Goal: Information Seeking & Learning: Learn about a topic

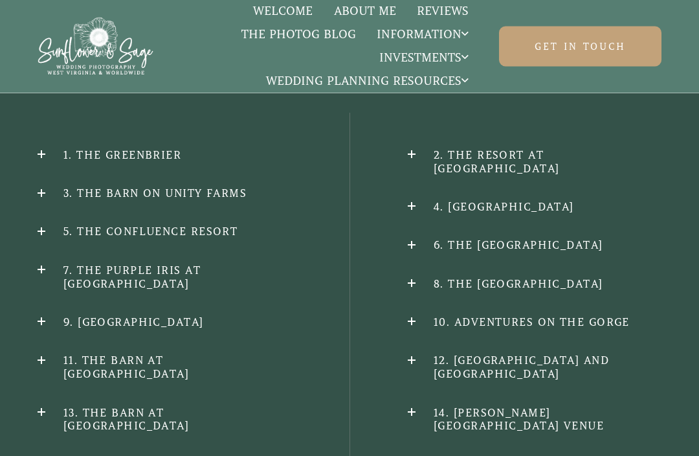
scroll to position [910, 0]
click at [104, 325] on h2 "9. [GEOGRAPHIC_DATA]" at bounding box center [165, 321] width 254 height 14
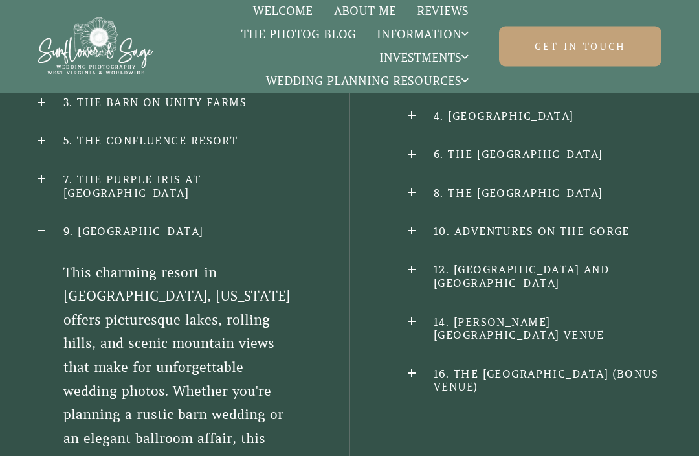
click at [87, 239] on h2 "9. [GEOGRAPHIC_DATA]" at bounding box center [165, 232] width 254 height 14
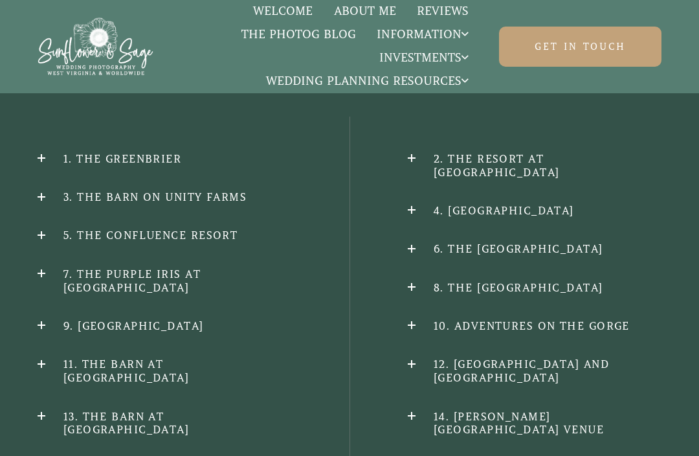
scroll to position [905, 0]
click at [86, 241] on h2 "5. The Confluence Resort" at bounding box center [165, 236] width 254 height 14
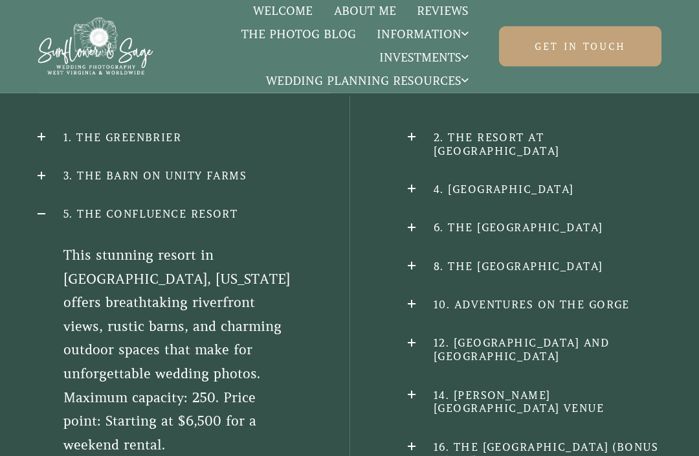
scroll to position [927, 0]
click at [70, 221] on h2 "5. The Confluence Resort" at bounding box center [165, 214] width 254 height 14
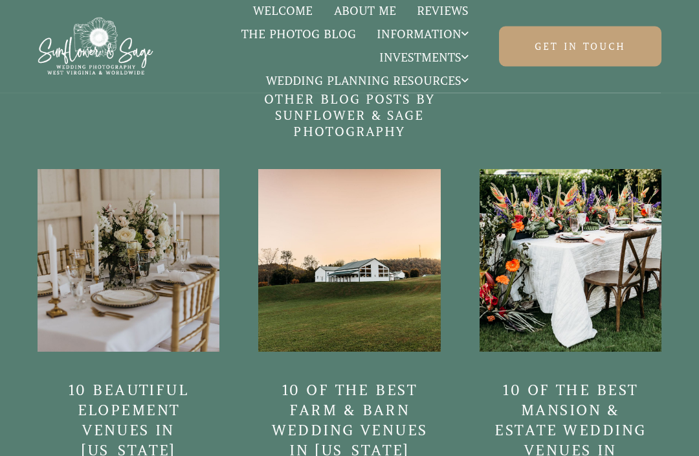
scroll to position [2710, 0]
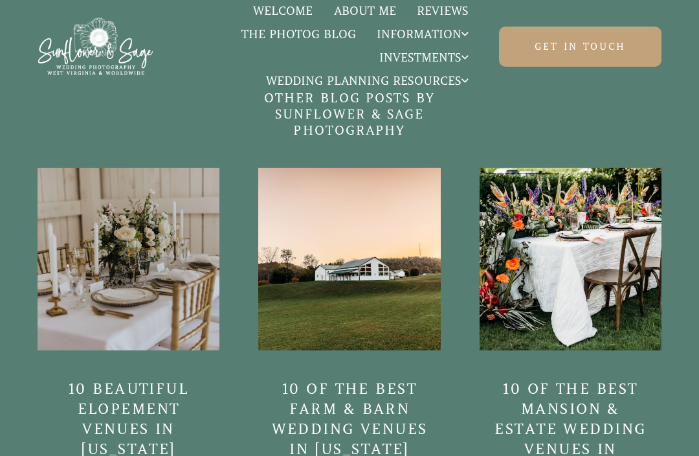
click at [626, 320] on link at bounding box center [570, 370] width 182 height 405
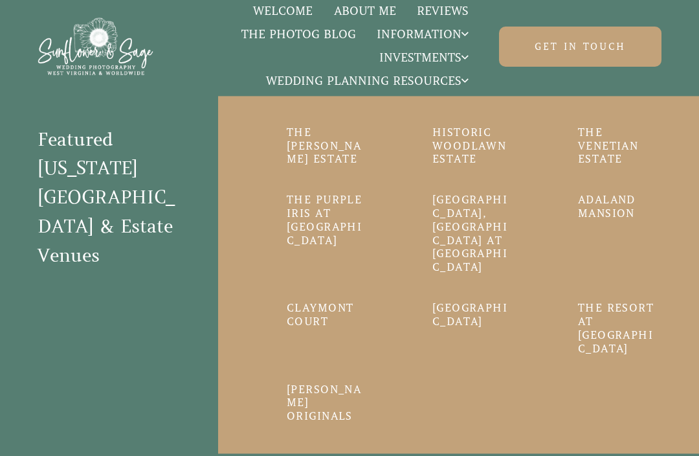
scroll to position [847, 0]
click at [617, 221] on link "Adaland Mansion" at bounding box center [619, 206] width 83 height 27
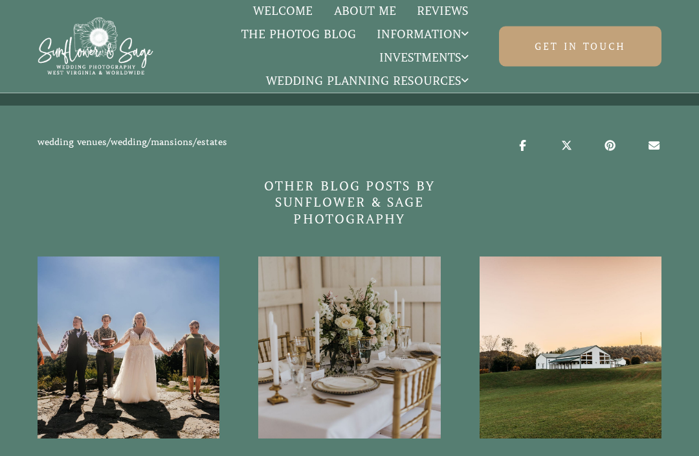
scroll to position [9355, 0]
click at [556, 367] on link at bounding box center [570, 451] width 182 height 391
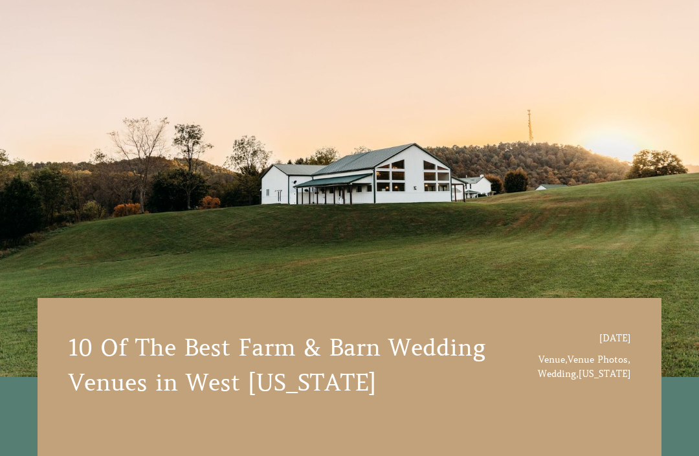
scroll to position [142, 0]
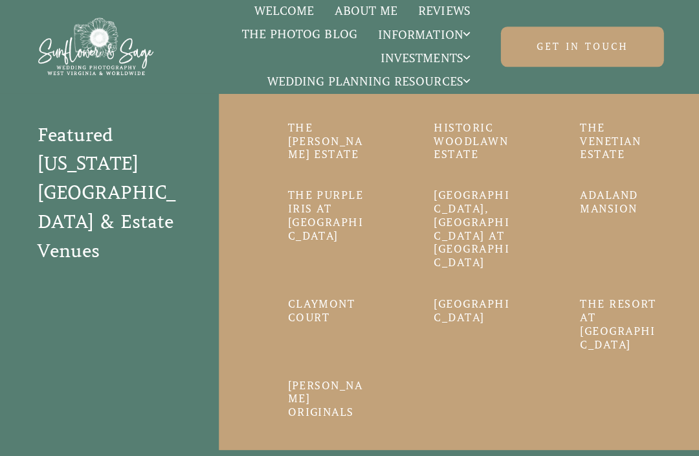
scroll to position [853, 0]
click at [314, 160] on link "The Gaines Estate" at bounding box center [328, 140] width 83 height 40
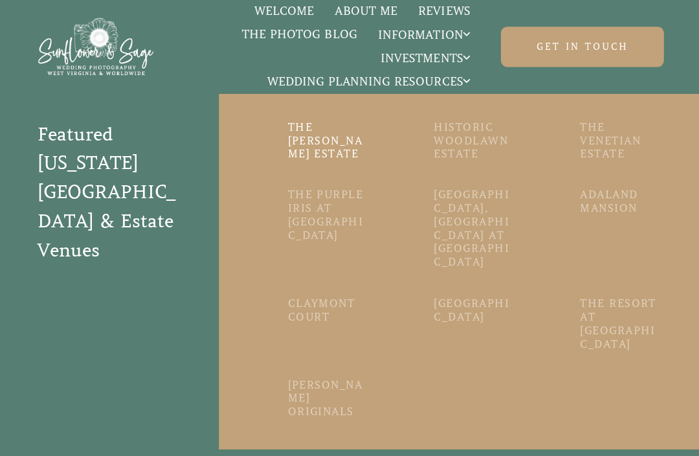
scroll to position [873, 0]
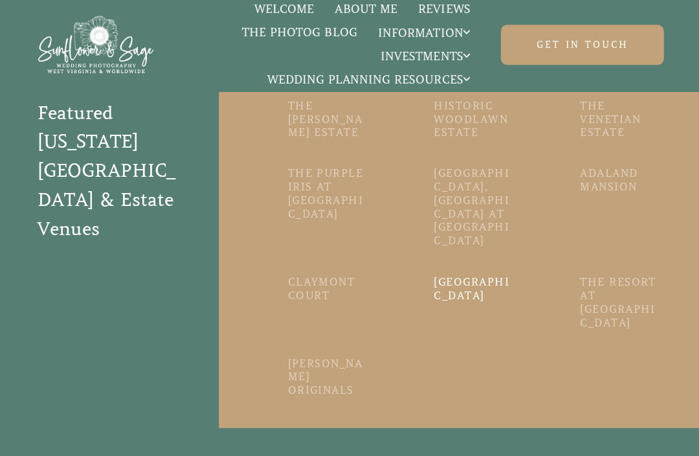
click at [449, 296] on link "Tuscan Ridge" at bounding box center [473, 289] width 83 height 27
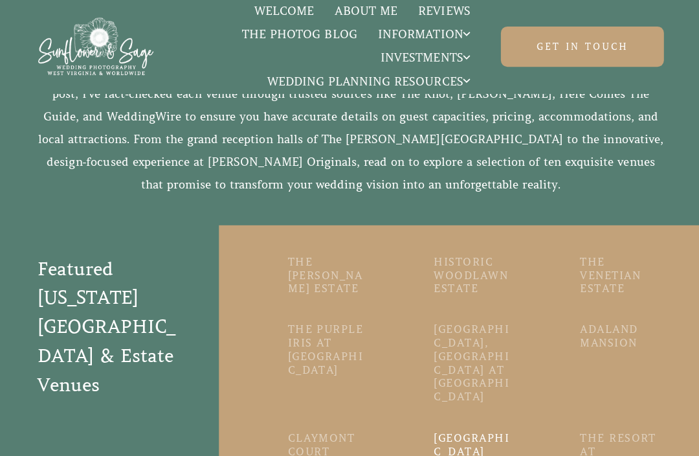
scroll to position [720, 0]
click at [300, 293] on link "The [PERSON_NAME] Estate" at bounding box center [328, 273] width 83 height 40
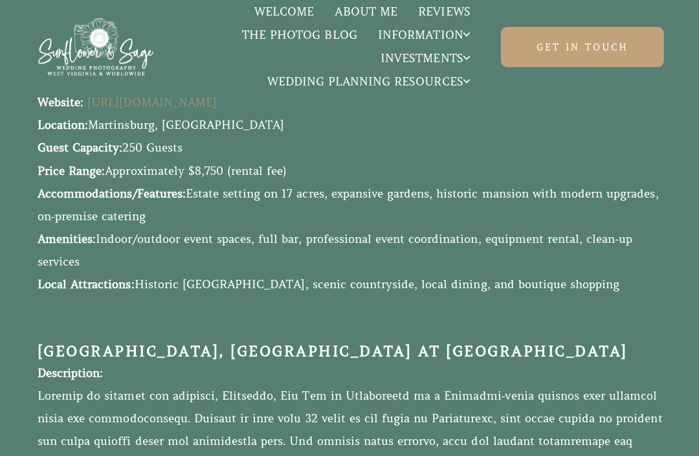
scroll to position [3597, 0]
